Goal: Information Seeking & Learning: Learn about a topic

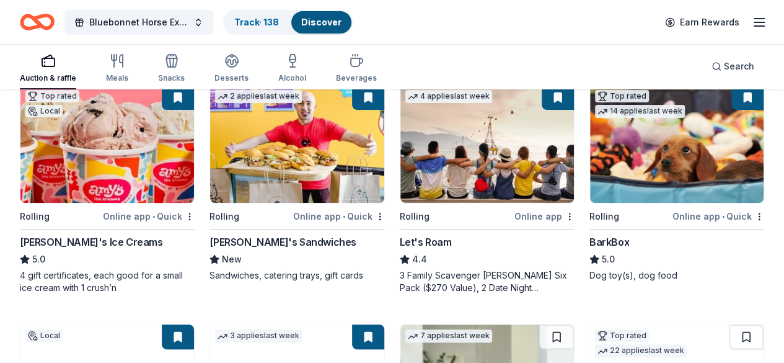
scroll to position [124, 0]
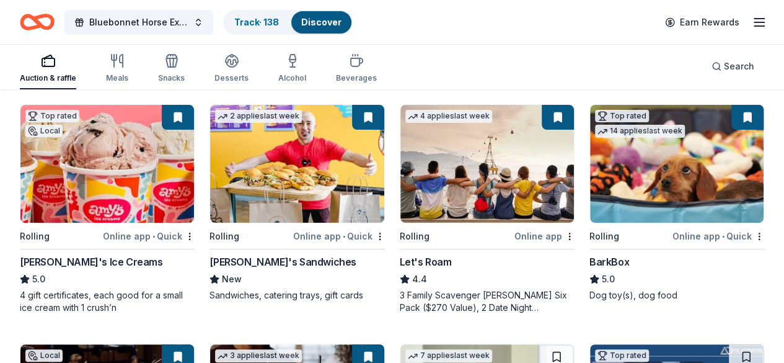
click at [542, 109] on button at bounding box center [558, 117] width 32 height 25
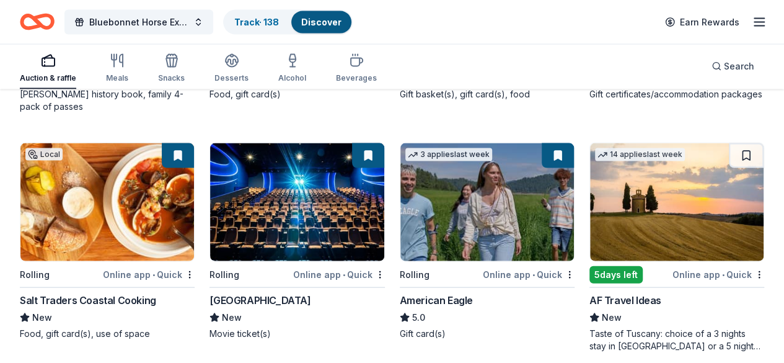
scroll to position [1295, 0]
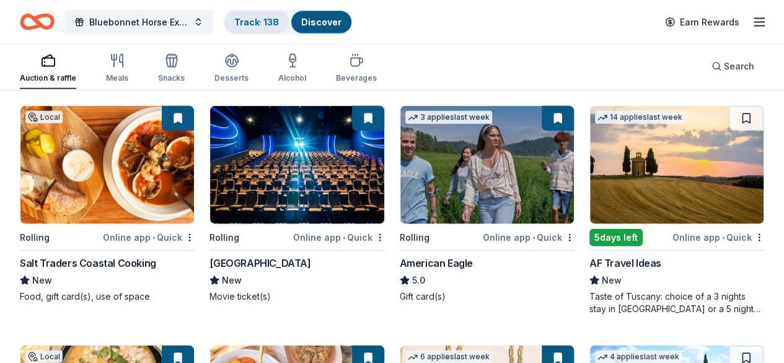
click at [279, 23] on link "Track · 138" at bounding box center [256, 22] width 45 height 11
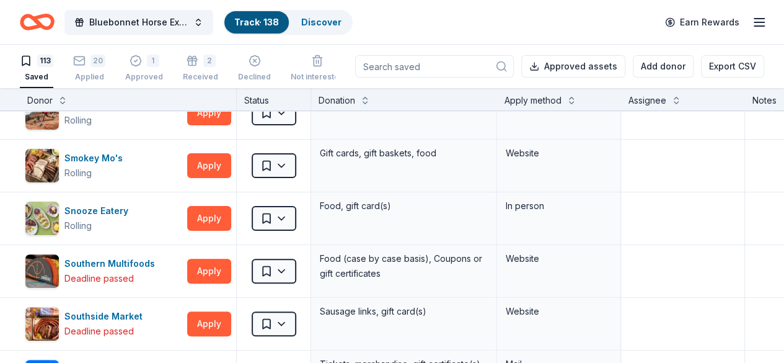
scroll to position [4782, 0]
